Goal: Information Seeking & Learning: Learn about a topic

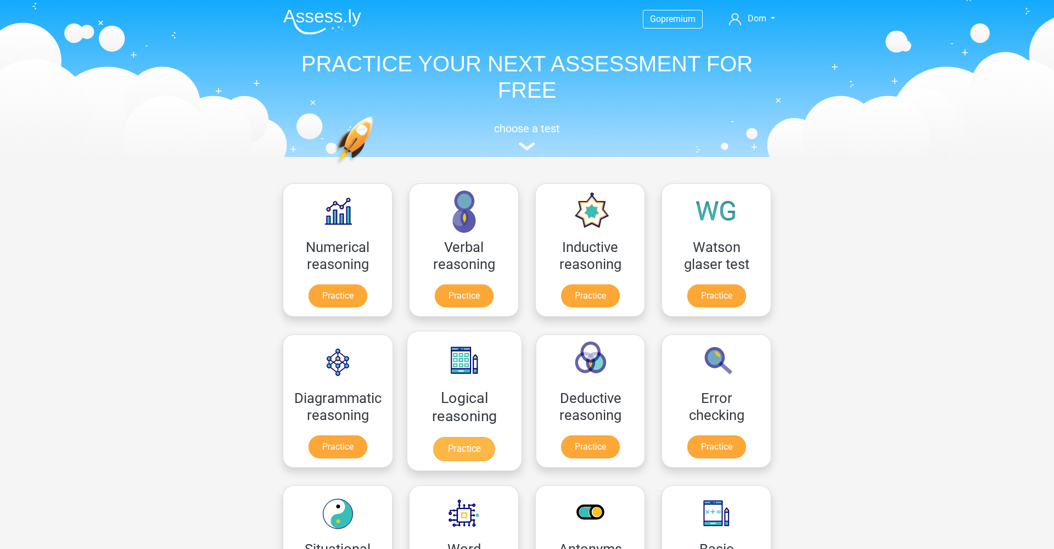
click at [466, 437] on link "Practice" at bounding box center [464, 449] width 61 height 24
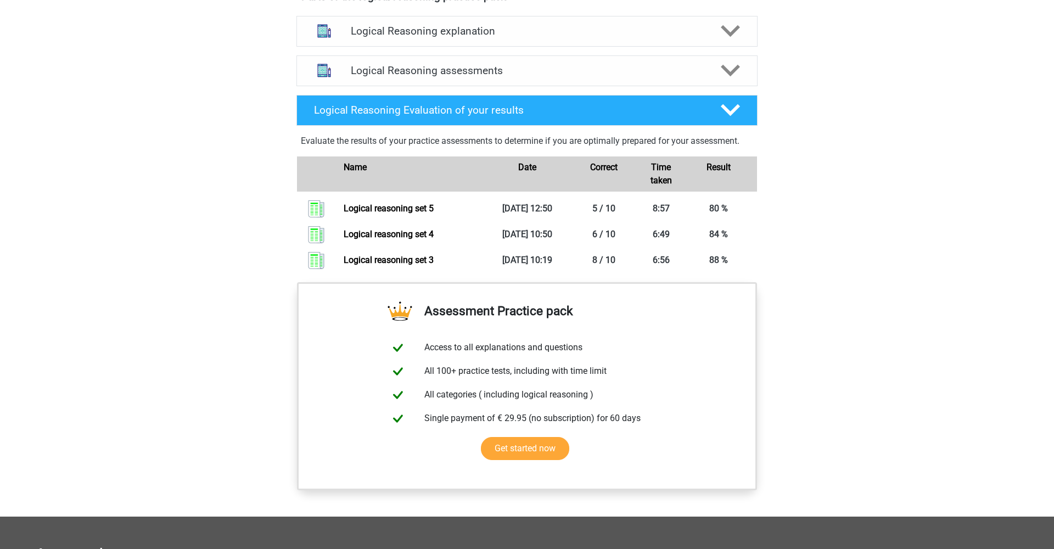
scroll to position [567, 0]
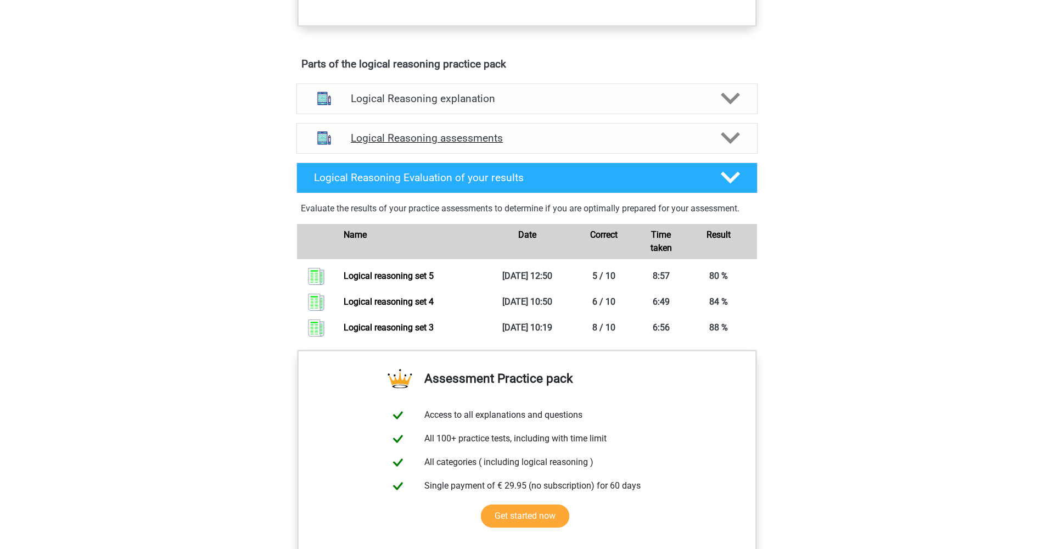
click at [725, 144] on polygon at bounding box center [730, 138] width 19 height 12
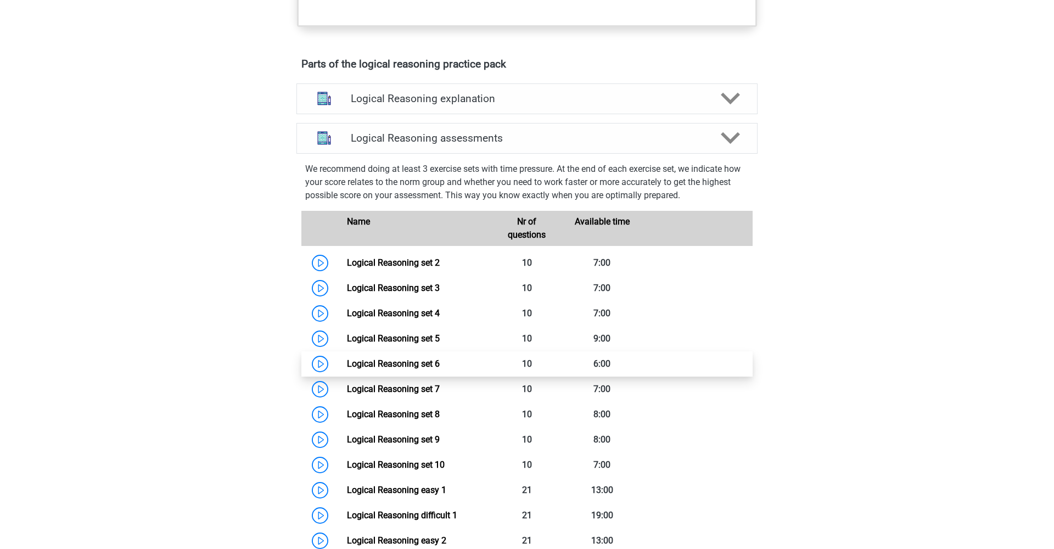
click at [393, 369] on link "Logical Reasoning set 6" at bounding box center [393, 364] width 93 height 10
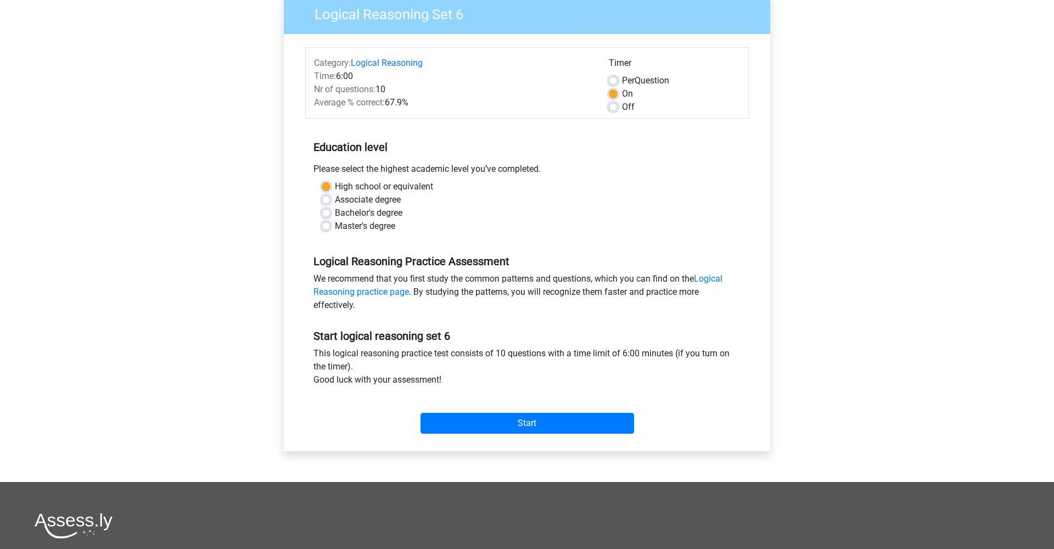
scroll to position [97, 0]
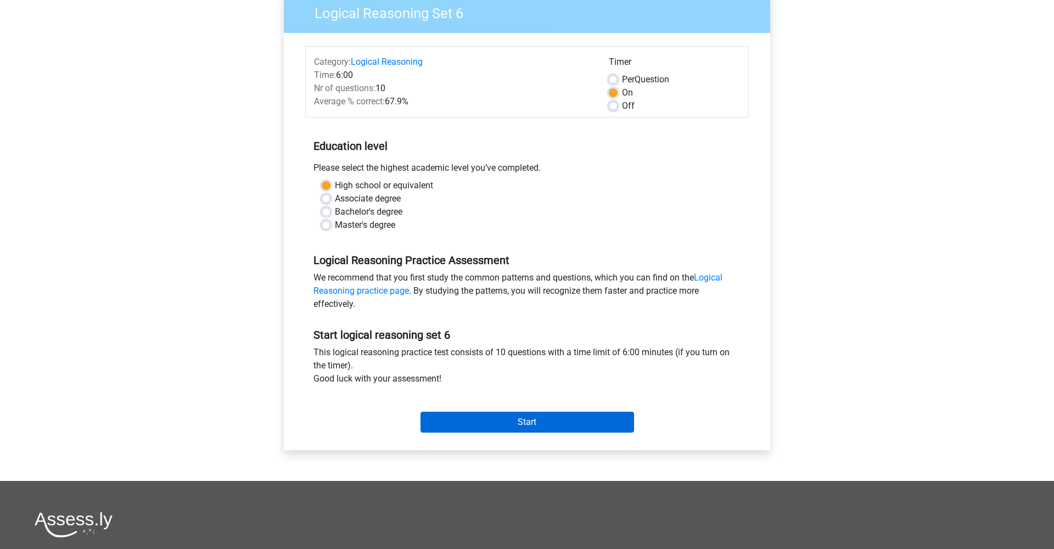
click at [487, 425] on input "Start" at bounding box center [528, 422] width 214 height 21
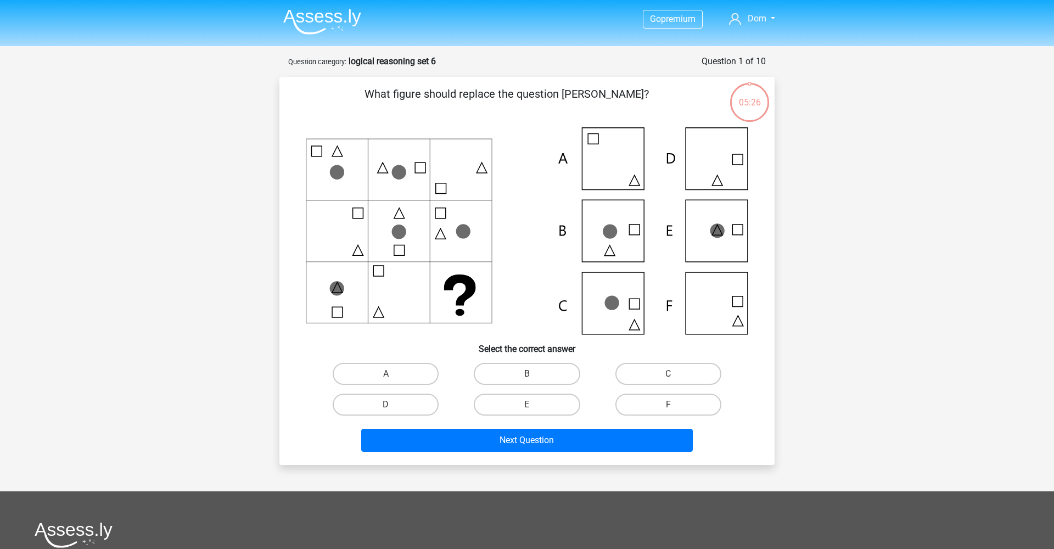
click at [721, 240] on icon at bounding box center [527, 230] width 443 height 207
click at [511, 400] on label "E" at bounding box center [527, 405] width 106 height 22
click at [527, 405] on input "E" at bounding box center [530, 408] width 7 height 7
radio input "true"
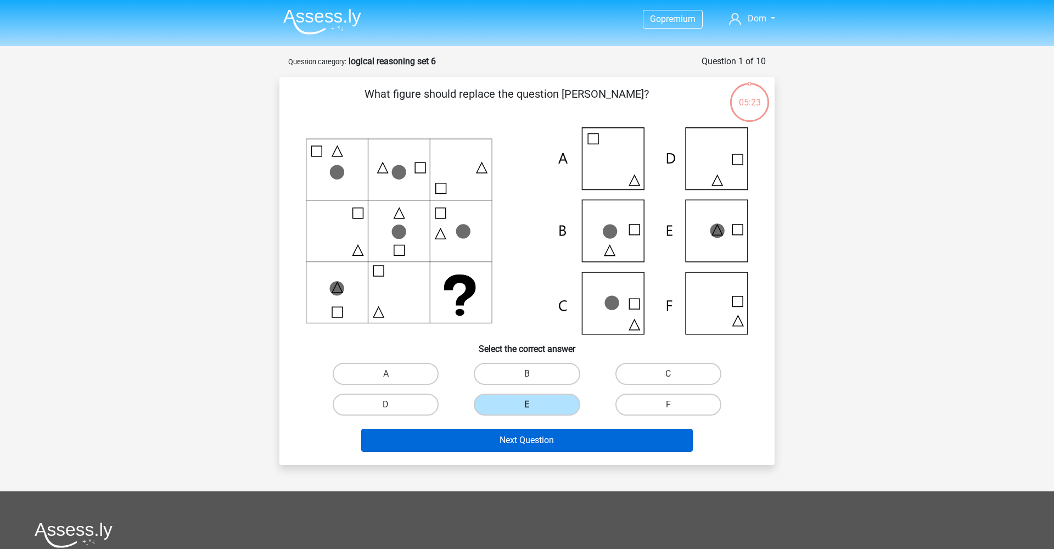
click at [524, 440] on button "Next Question" at bounding box center [527, 440] width 332 height 23
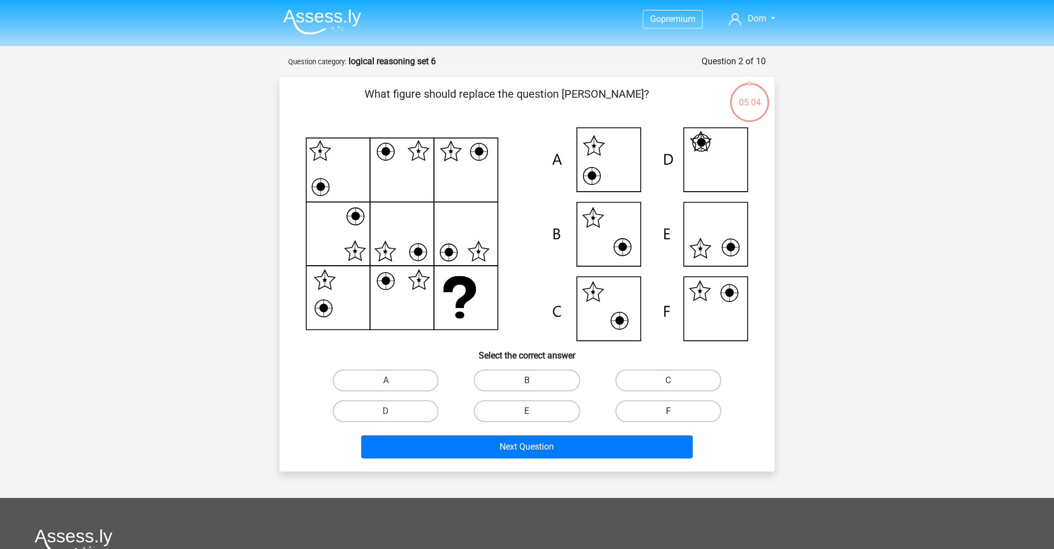
click at [668, 416] on label "F" at bounding box center [668, 411] width 106 height 22
click at [668, 416] on input "F" at bounding box center [671, 414] width 7 height 7
radio input "true"
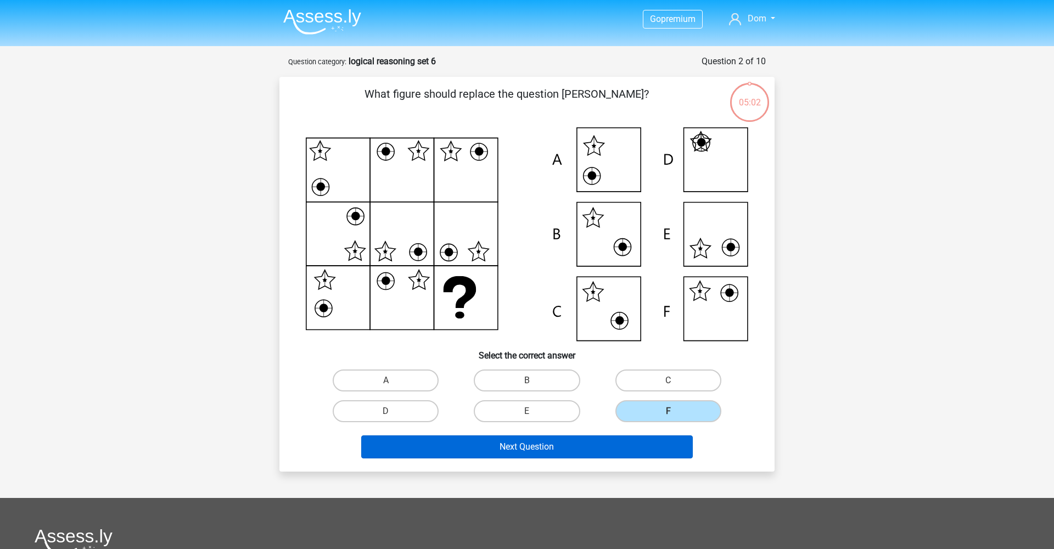
click at [572, 442] on button "Next Question" at bounding box center [527, 446] width 332 height 23
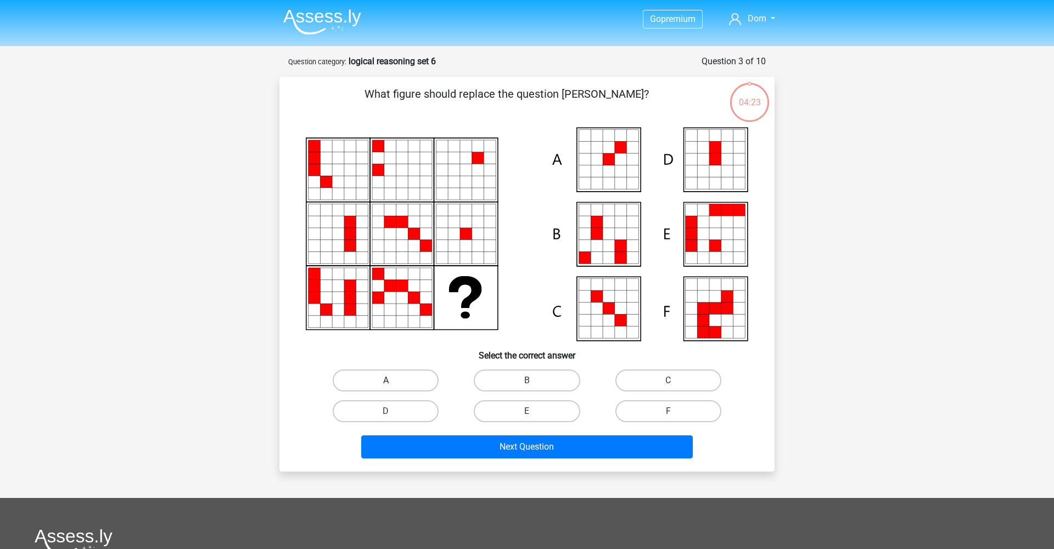
click at [407, 381] on label "A" at bounding box center [386, 380] width 106 height 22
click at [393, 381] on input "A" at bounding box center [389, 383] width 7 height 7
radio input "true"
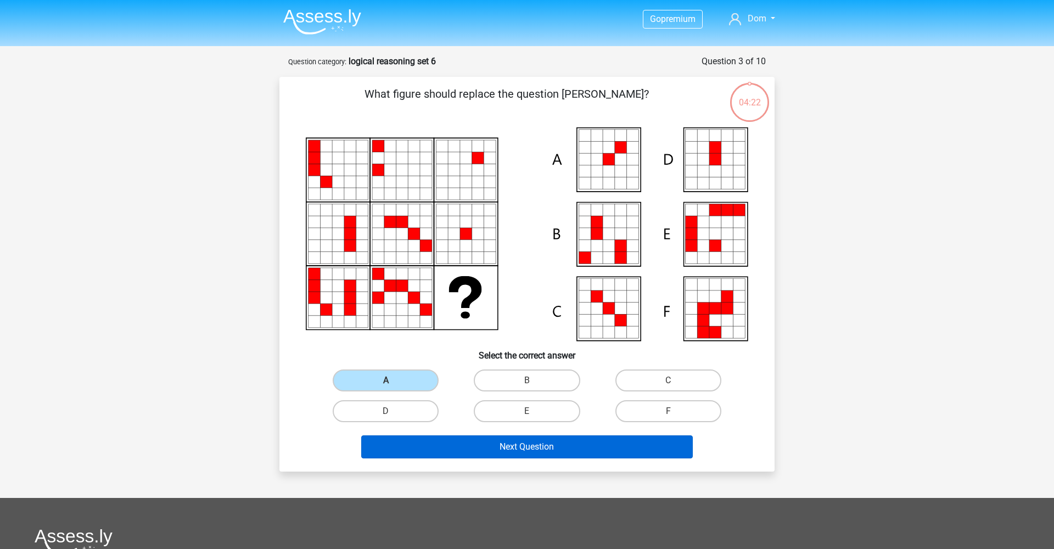
click at [485, 444] on button "Next Question" at bounding box center [527, 446] width 332 height 23
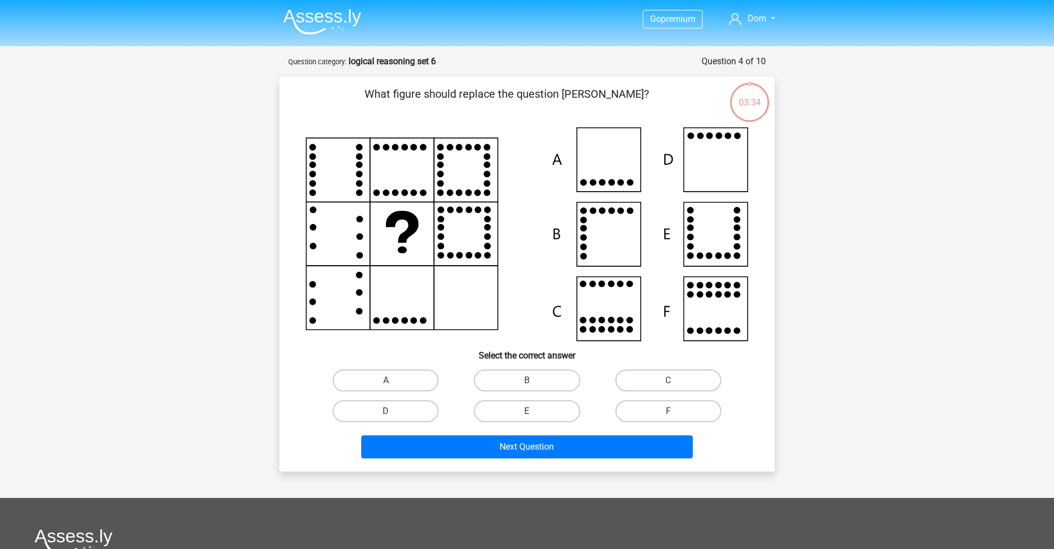
click at [757, 159] on div at bounding box center [527, 234] width 460 height 214
click at [720, 160] on icon at bounding box center [527, 234] width 443 height 214
click at [415, 412] on label "D" at bounding box center [386, 411] width 106 height 22
click at [393, 412] on input "D" at bounding box center [389, 414] width 7 height 7
radio input "true"
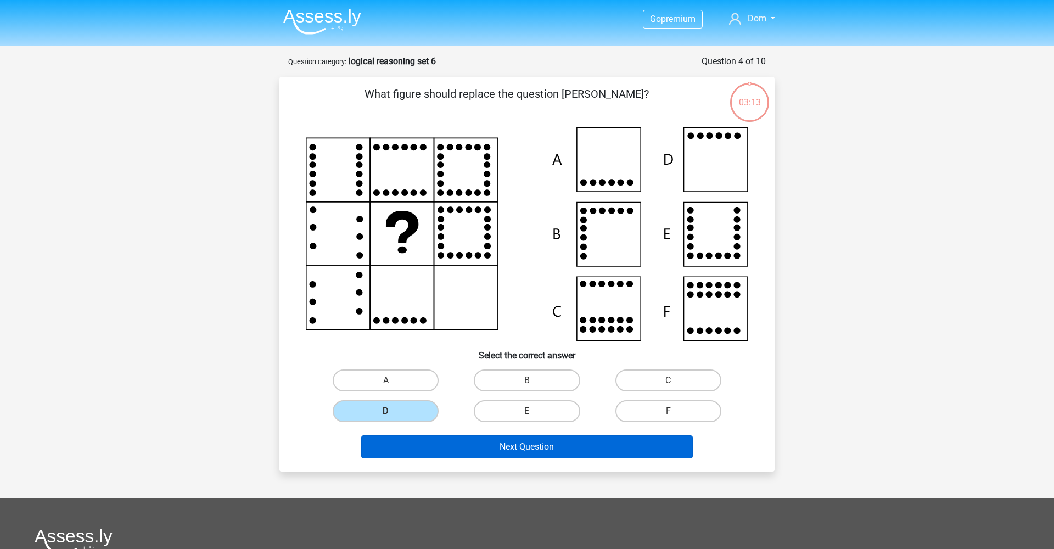
click at [497, 451] on button "Next Question" at bounding box center [527, 446] width 332 height 23
